Goal: Information Seeking & Learning: Learn about a topic

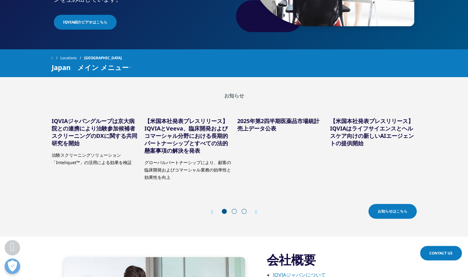
click at [257, 211] on icon "Next slide" at bounding box center [256, 212] width 2 height 5
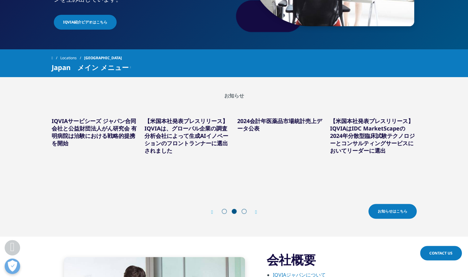
click at [277, 120] on link "2024会計年医薬品市場統計売上データ公表" at bounding box center [279, 124] width 85 height 15
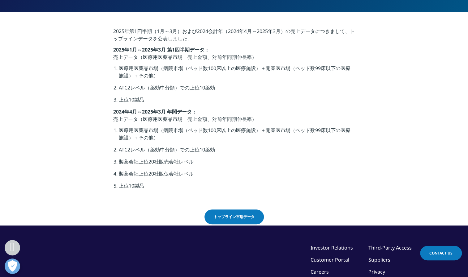
scroll to position [155, 0]
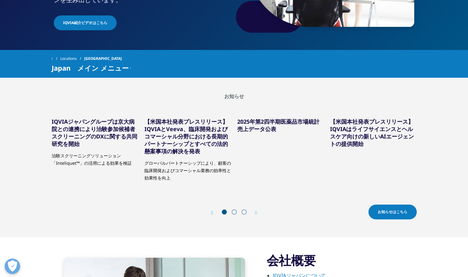
click at [256, 212] on icon "Next slide" at bounding box center [256, 213] width 2 height 5
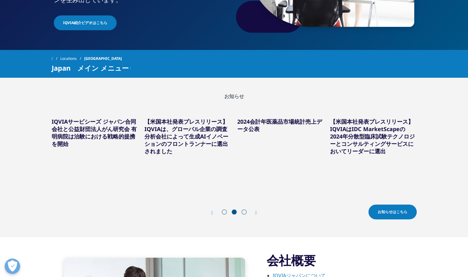
click at [256, 212] on icon "Next slide" at bounding box center [256, 213] width 2 height 5
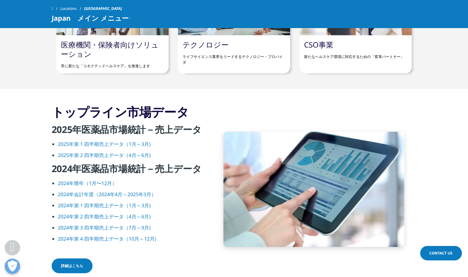
scroll to position [803, 0]
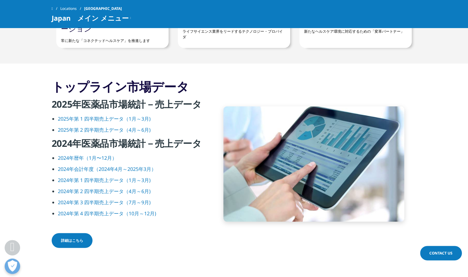
click at [101, 129] on link "2025年第 2 四半期売上データ（4月～6月)" at bounding box center [104, 130] width 93 height 7
drag, startPoint x: 91, startPoint y: 167, endPoint x: 185, endPoint y: 158, distance: 94.5
click at [91, 167] on link "2024年会計年度（2024年4月～2025年3月）" at bounding box center [107, 169] width 98 height 7
drag, startPoint x: 73, startPoint y: 157, endPoint x: 28, endPoint y: 153, distance: 45.3
click at [73, 157] on link "2024年暦年（1月〜12月）" at bounding box center [87, 158] width 59 height 7
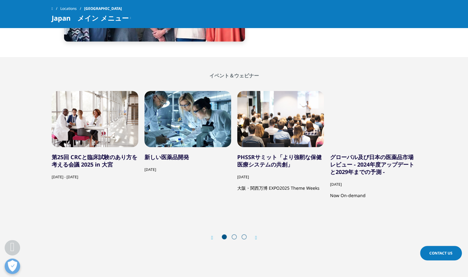
scroll to position [1143, 0]
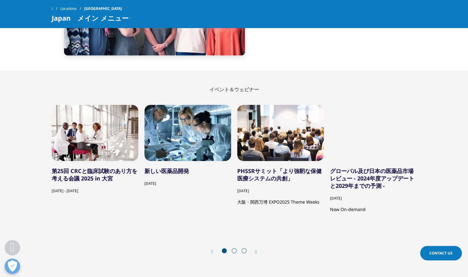
click at [256, 250] on icon "Next slide" at bounding box center [256, 252] width 2 height 5
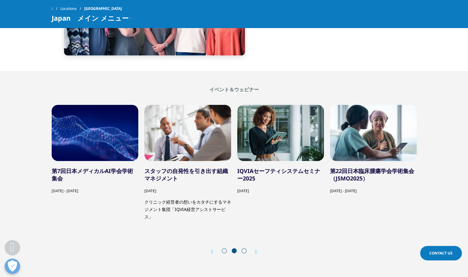
click at [256, 250] on icon "Next slide" at bounding box center [256, 252] width 2 height 5
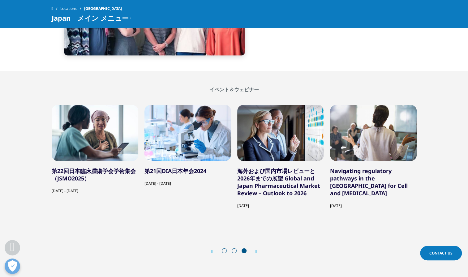
click at [257, 250] on icon "Next slide" at bounding box center [256, 252] width 2 height 5
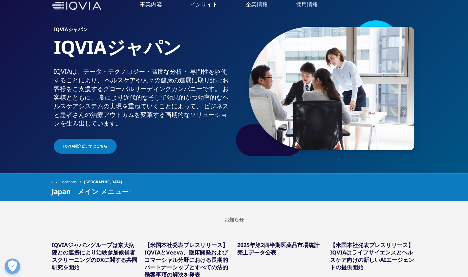
scroll to position [0, 0]
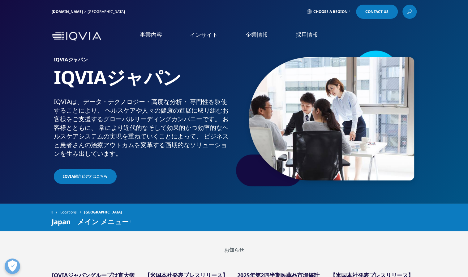
click at [129, 114] on link "概要" at bounding box center [179, 115] width 109 height 6
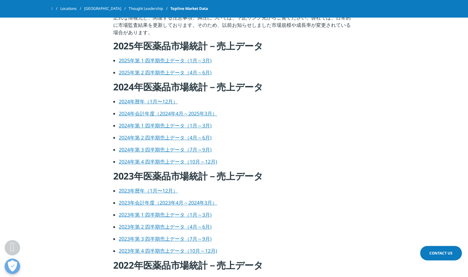
scroll to position [247, 0]
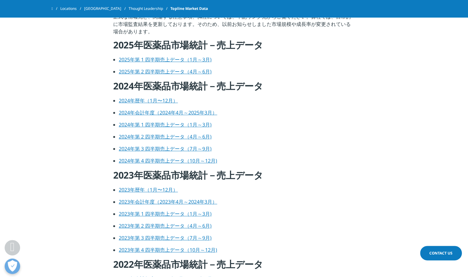
click at [155, 58] on link "2025年第 1 四半期売上データ（1月～3月)" at bounding box center [165, 59] width 93 height 7
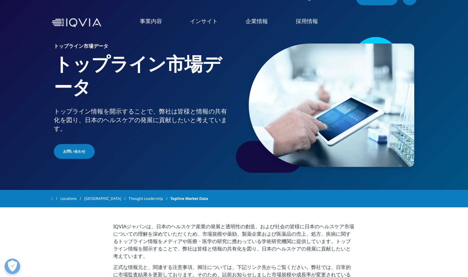
scroll to position [0, 0]
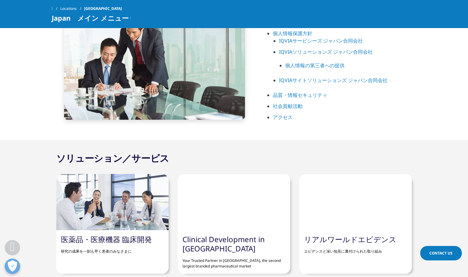
scroll to position [433, 0]
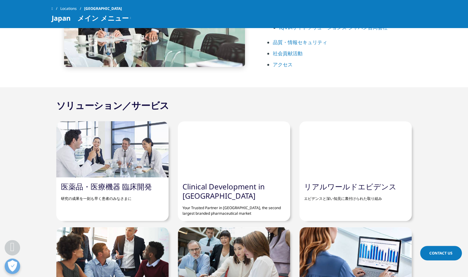
click at [294, 42] on link "品質・情報セキュリティ" at bounding box center [300, 42] width 54 height 7
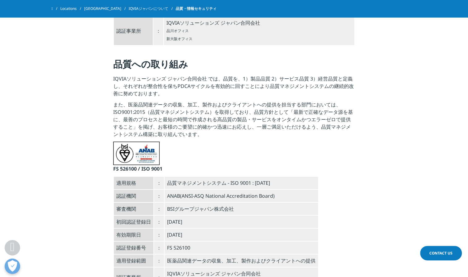
scroll to position [464, 0]
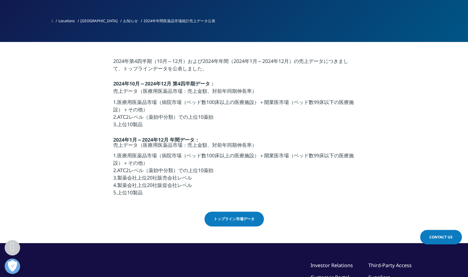
scroll to position [124, 0]
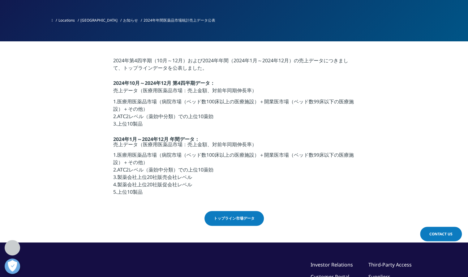
click at [239, 217] on span "トップライン市場データ" at bounding box center [234, 219] width 41 height 6
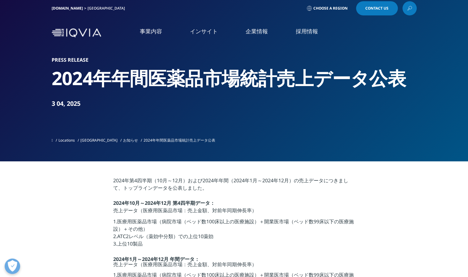
scroll to position [0, 0]
